Goal: Task Accomplishment & Management: Manage account settings

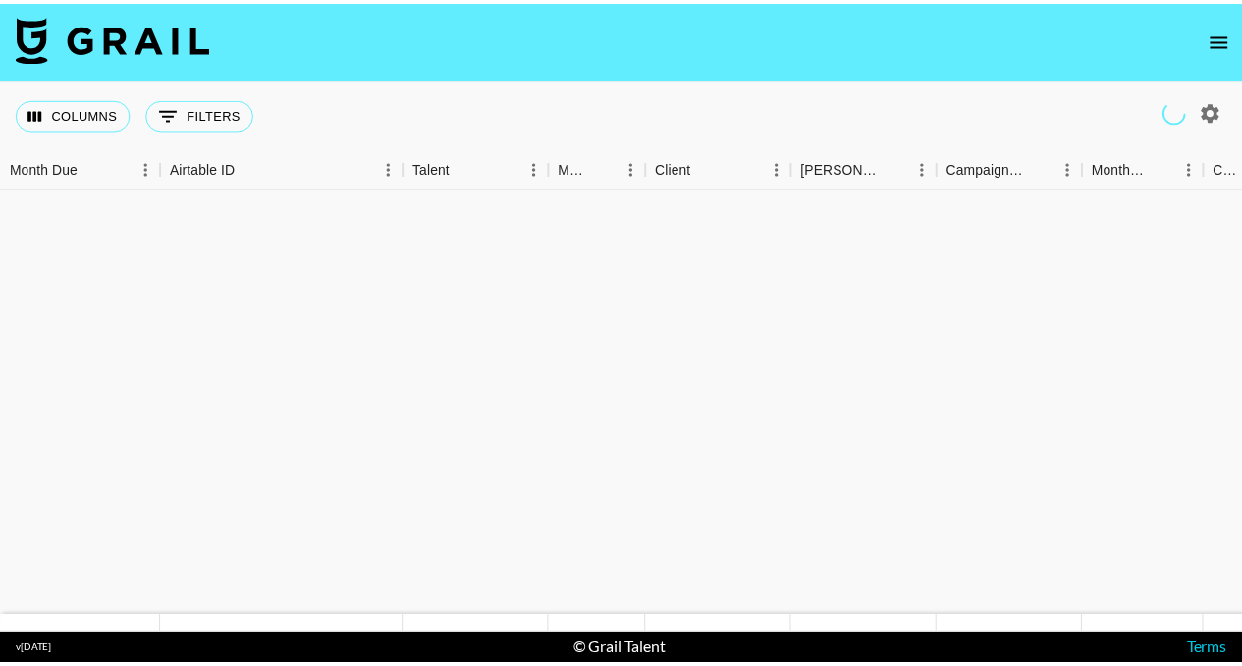
scroll to position [647, 0]
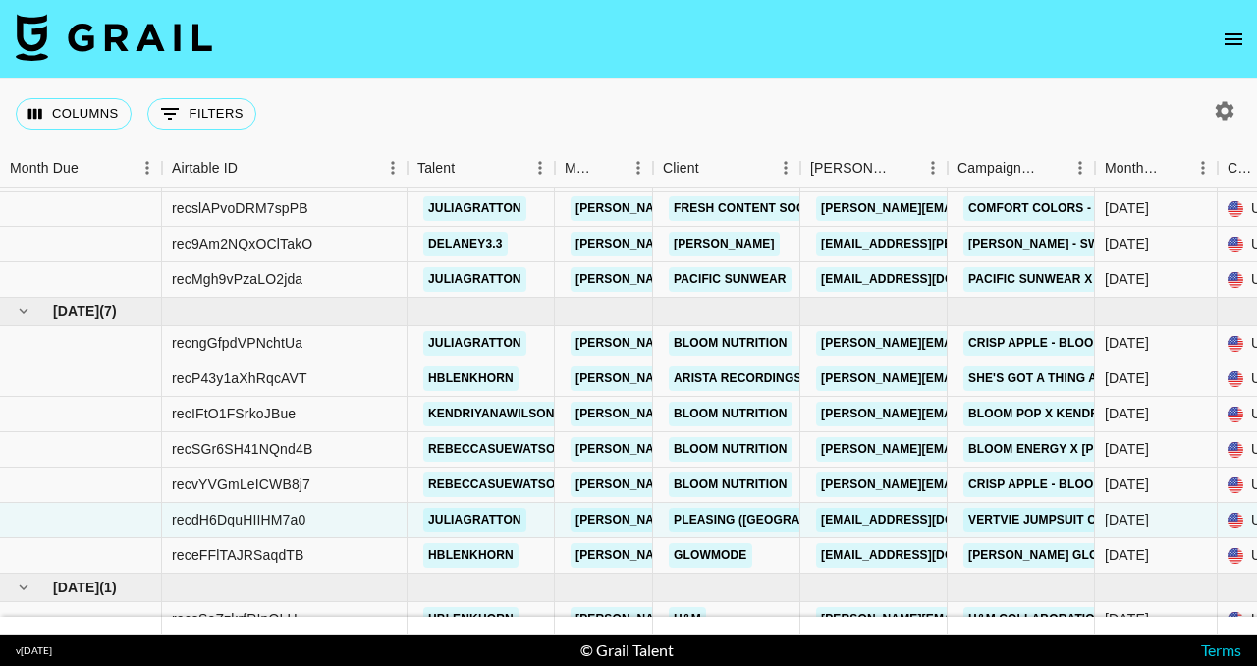
click at [1235, 37] on icon "open drawer" at bounding box center [1233, 39] width 18 height 12
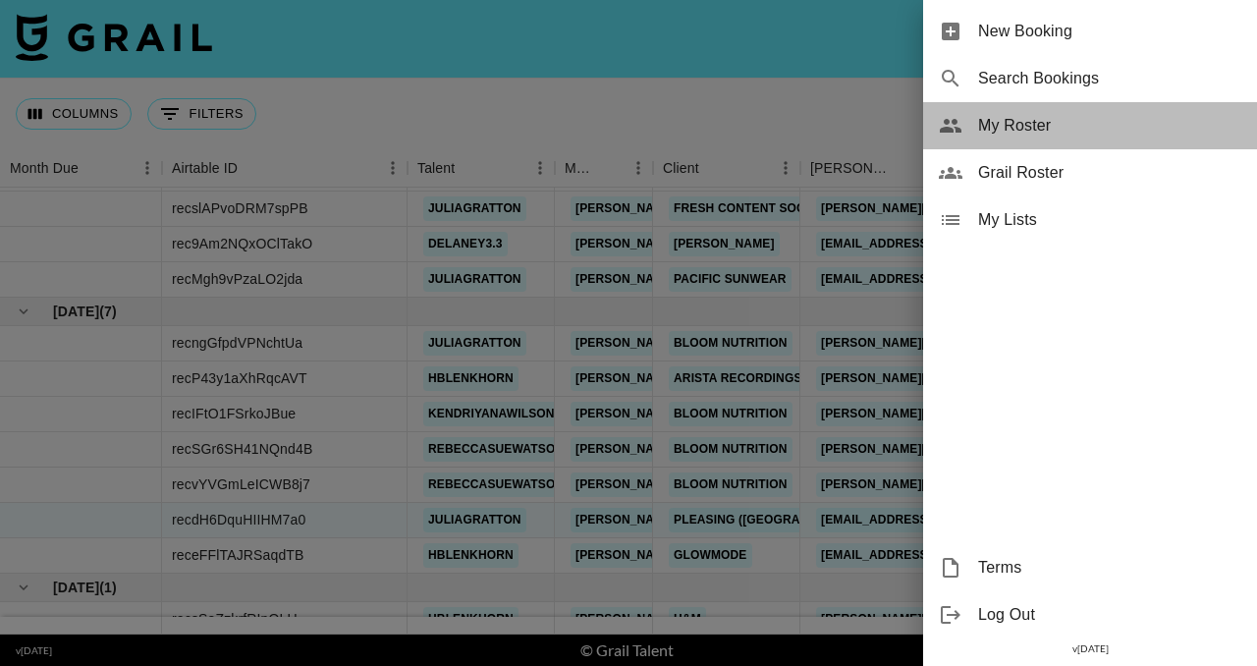
click at [1074, 133] on span "My Roster" at bounding box center [1109, 126] width 263 height 24
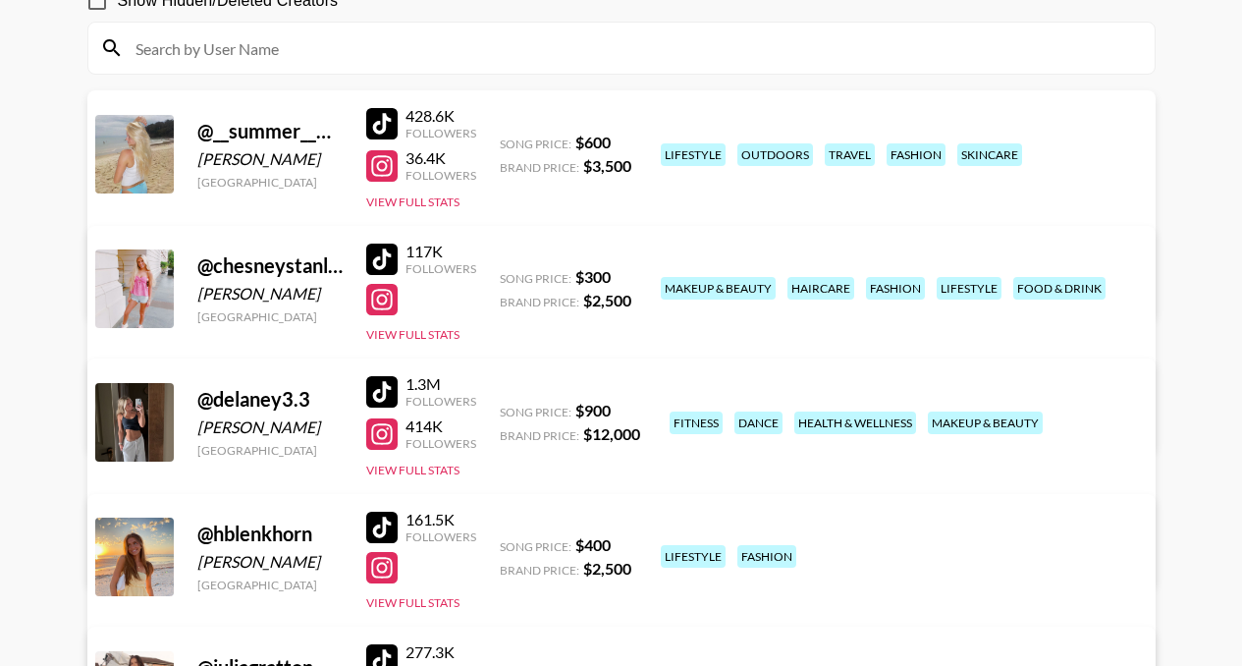
scroll to position [225, 0]
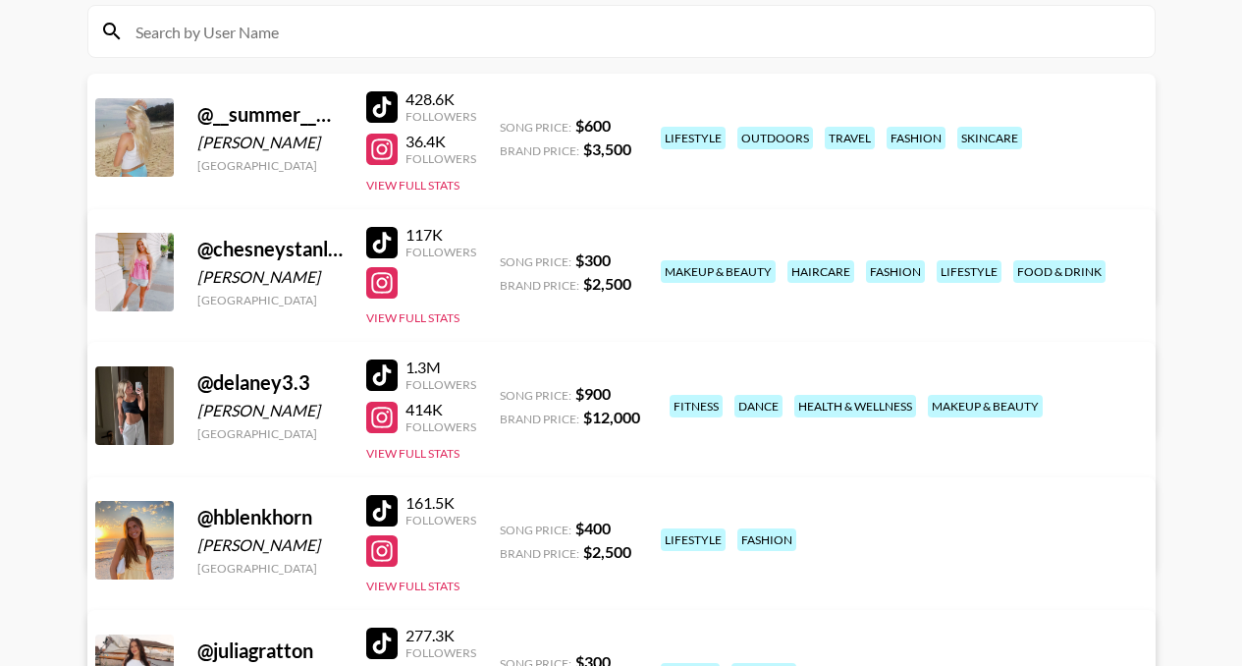
click at [628, 392] on link "View/Edit Details" at bounding box center [376, 402] width 506 height 20
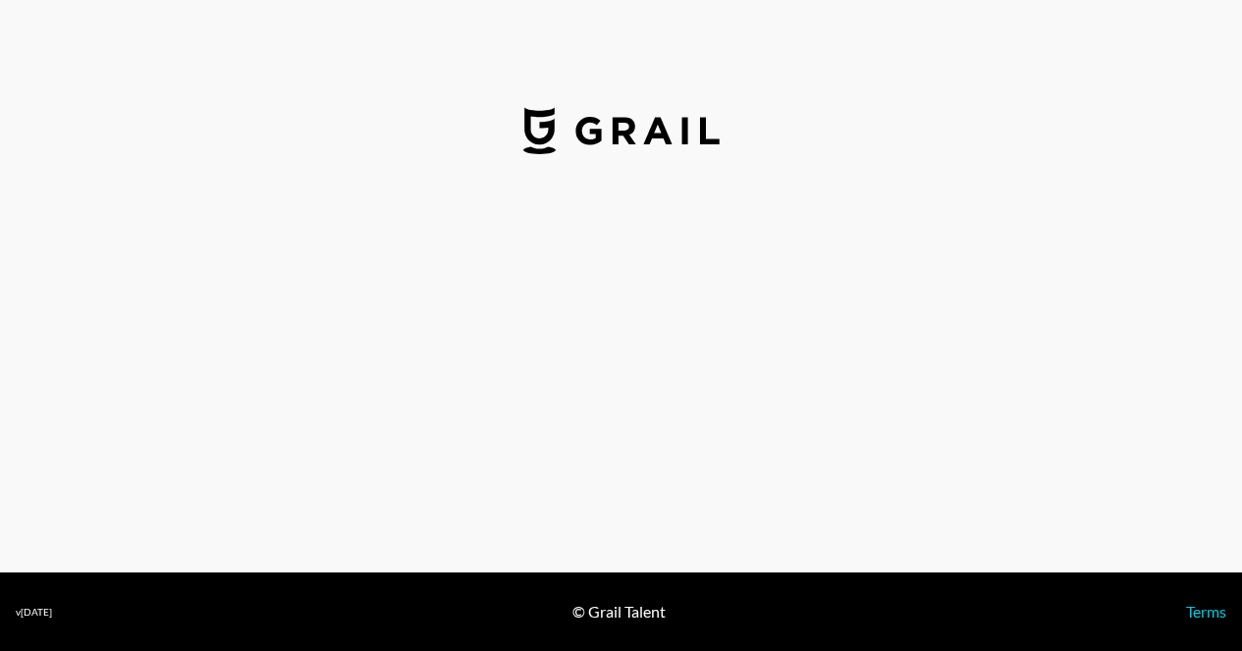
select select "USD"
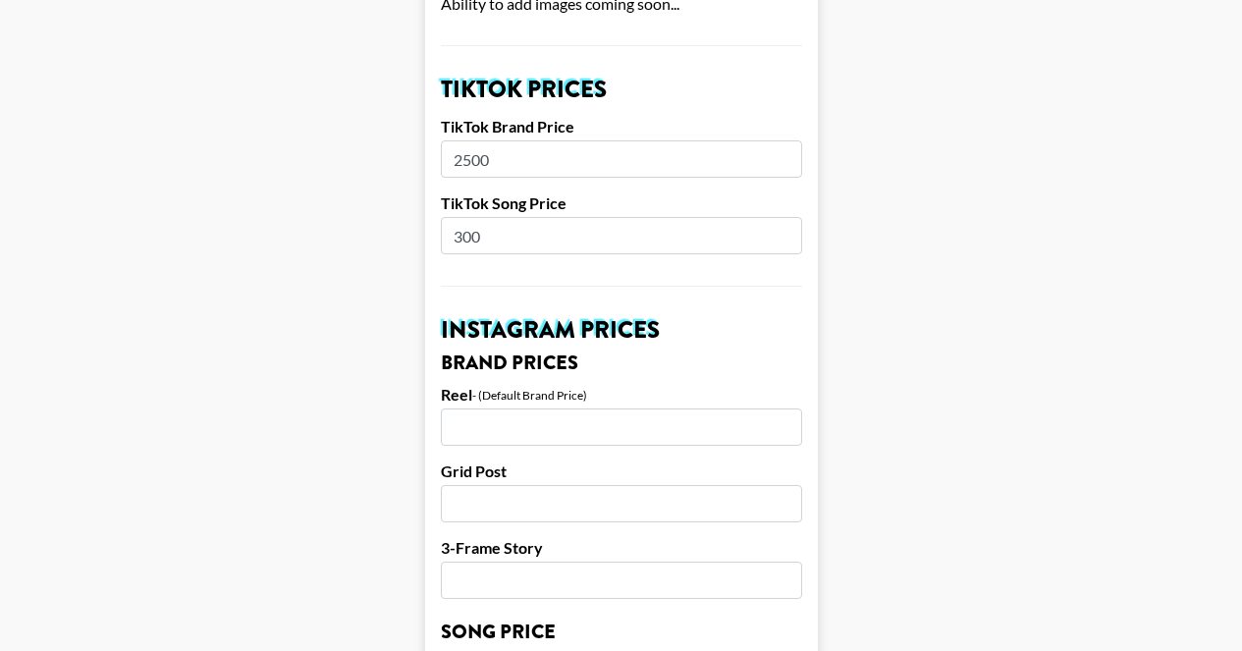
scroll to position [760, 0]
